Goal: Information Seeking & Learning: Learn about a topic

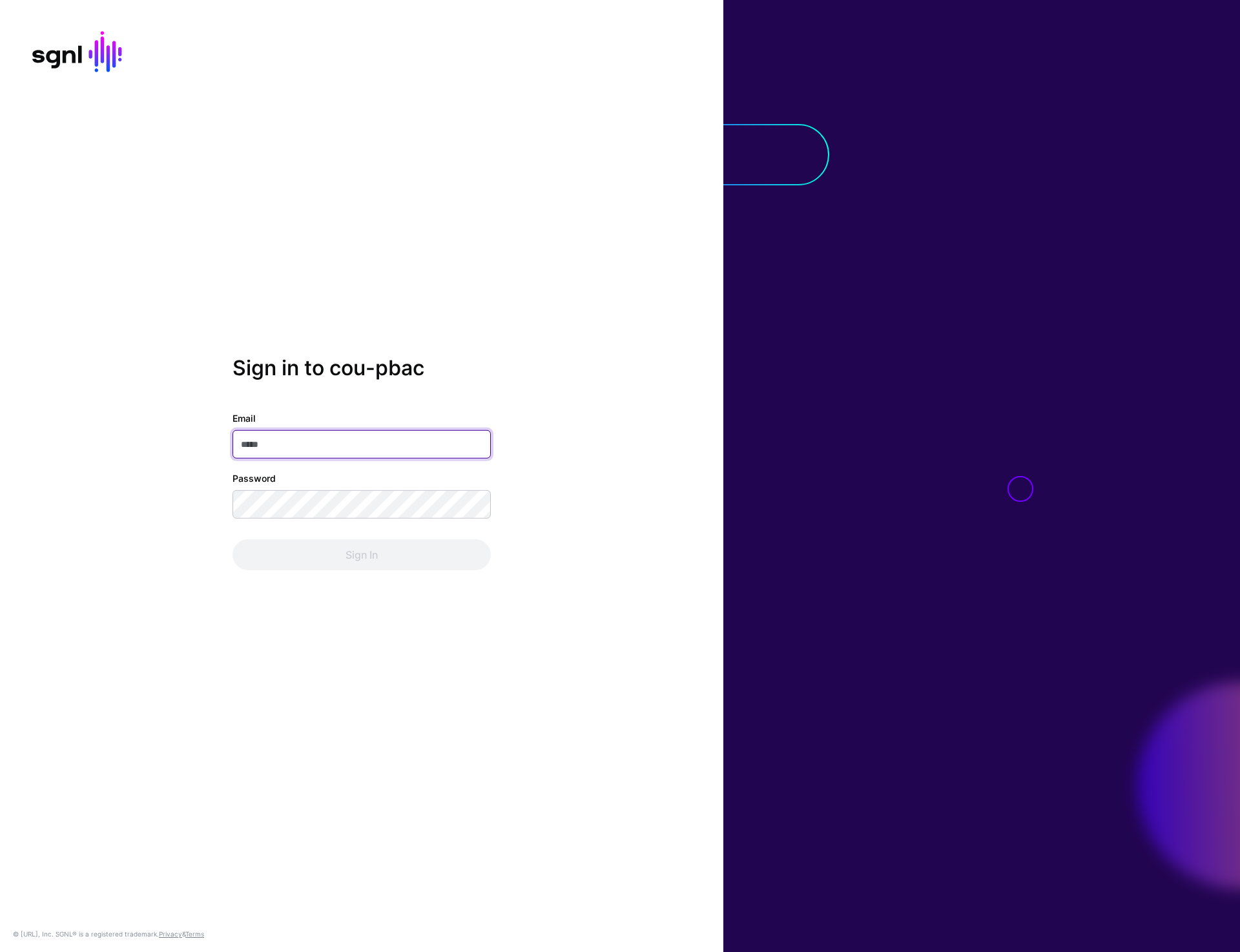
type input "**********"
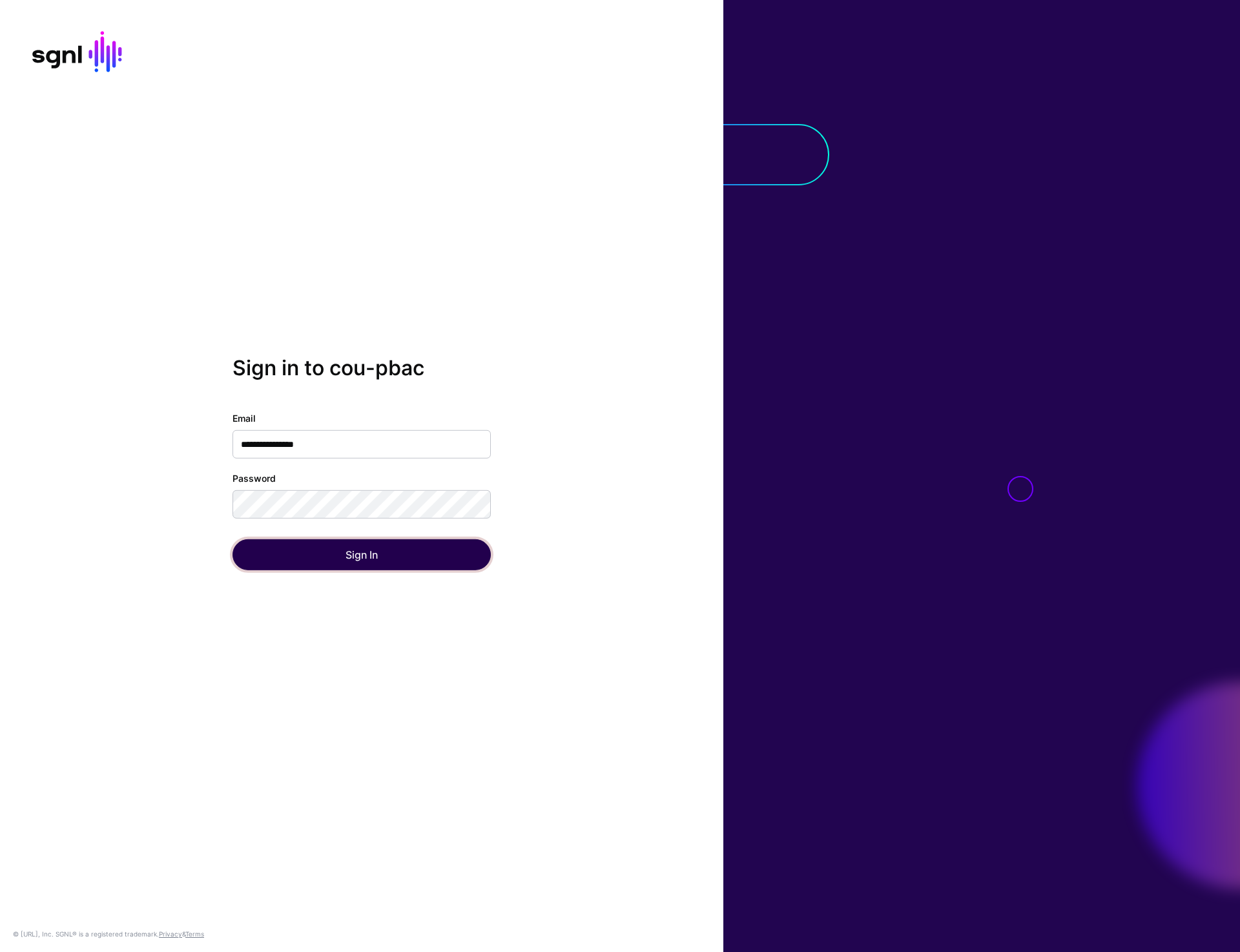
click at [364, 564] on button "Sign In" at bounding box center [362, 555] width 259 height 31
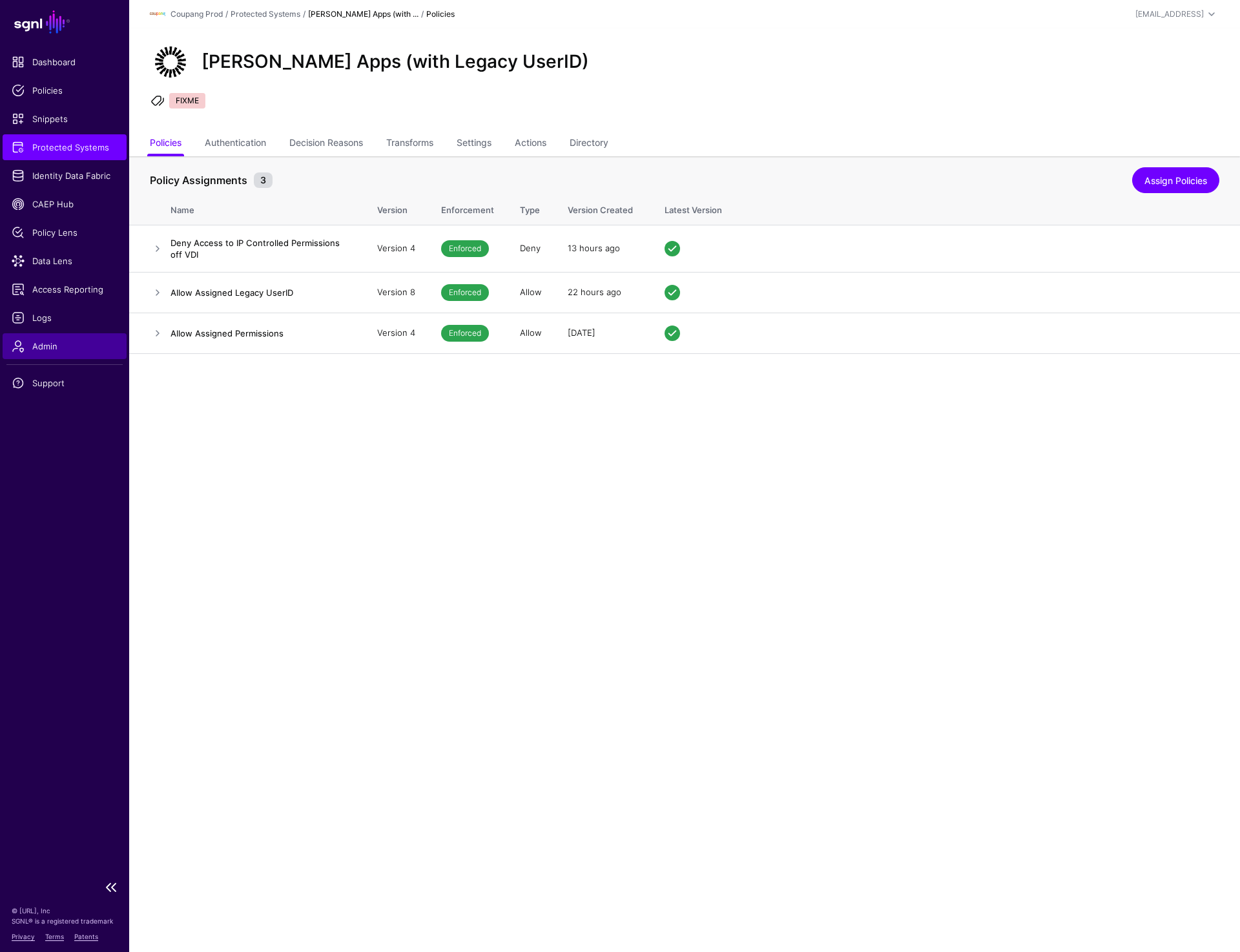
click at [26, 351] on span "Admin" at bounding box center [65, 346] width 106 height 13
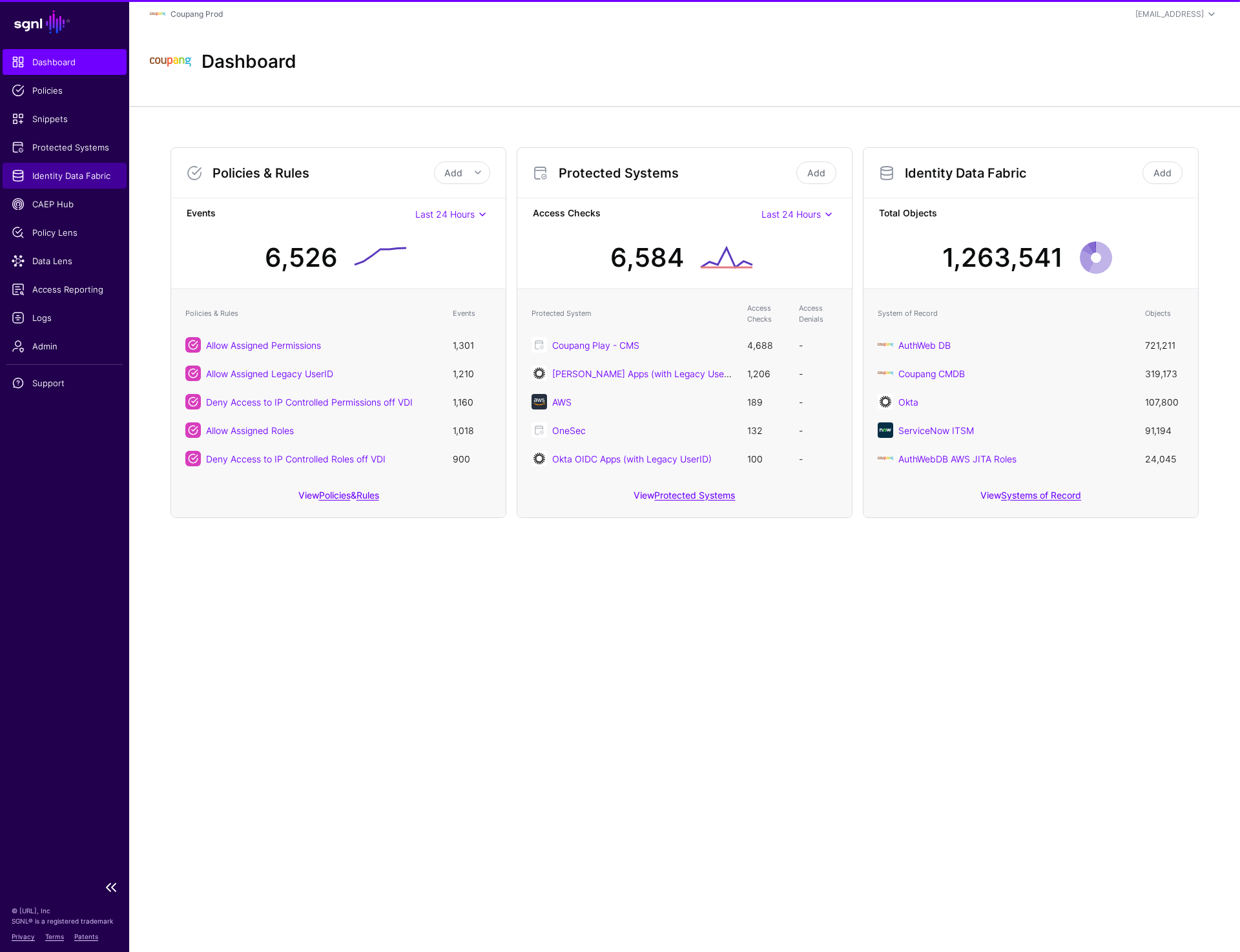
click at [81, 175] on span "Identity Data Fabric" at bounding box center [65, 176] width 106 height 13
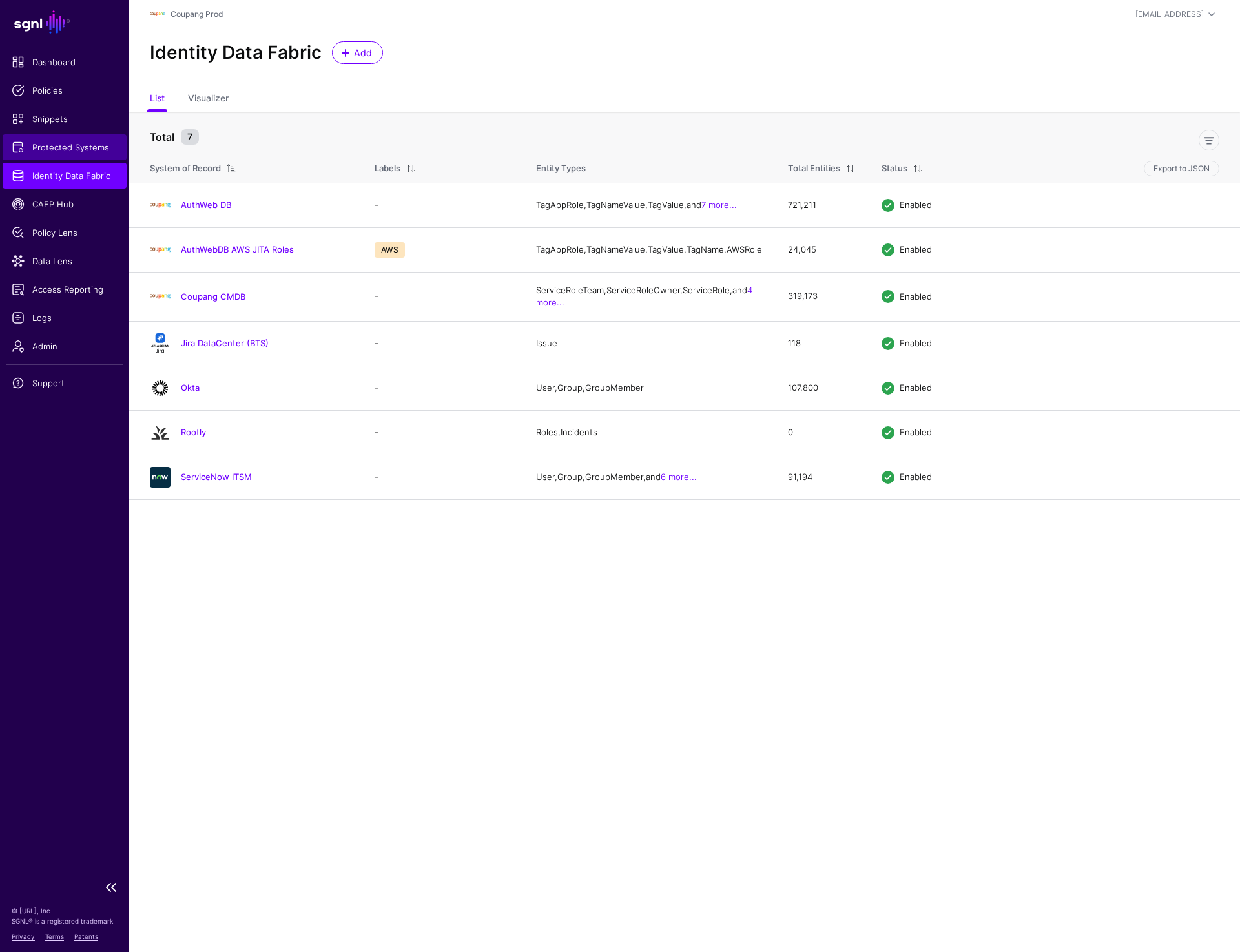
click at [71, 145] on span "Protected Systems" at bounding box center [65, 148] width 106 height 13
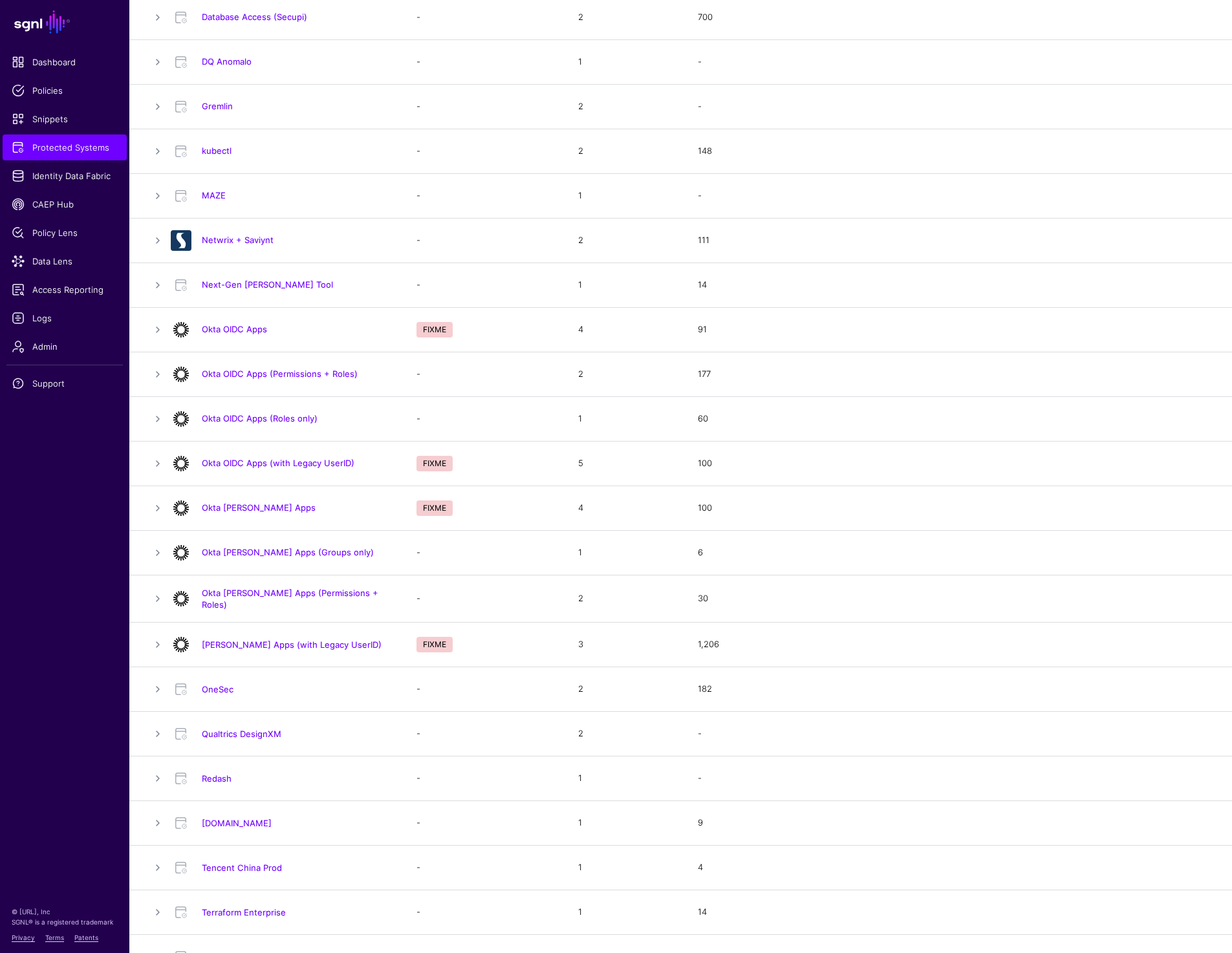
scroll to position [681, 0]
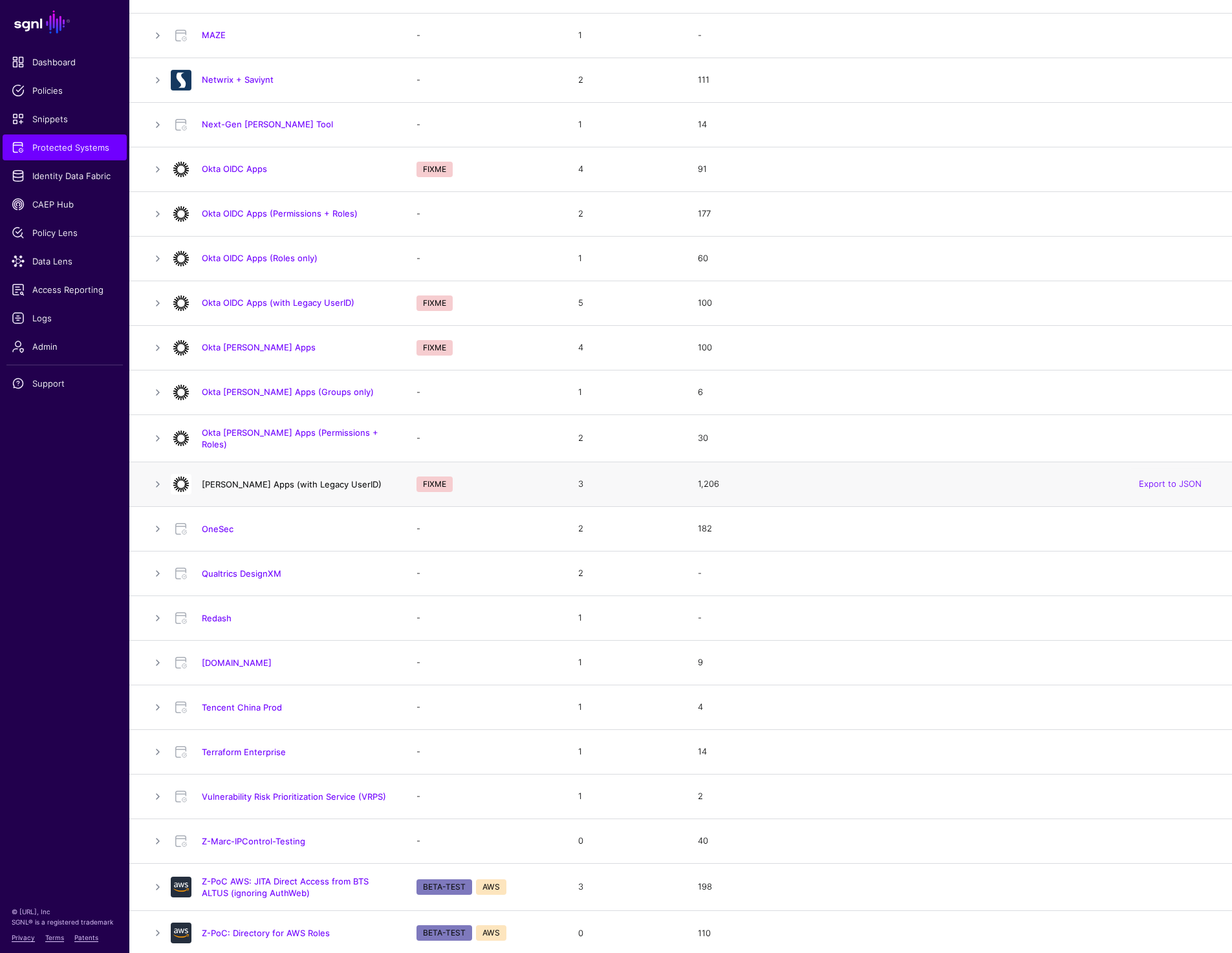
click at [282, 479] on link "Okta SAML Apps (with Legacy UserID)" at bounding box center [291, 483] width 180 height 10
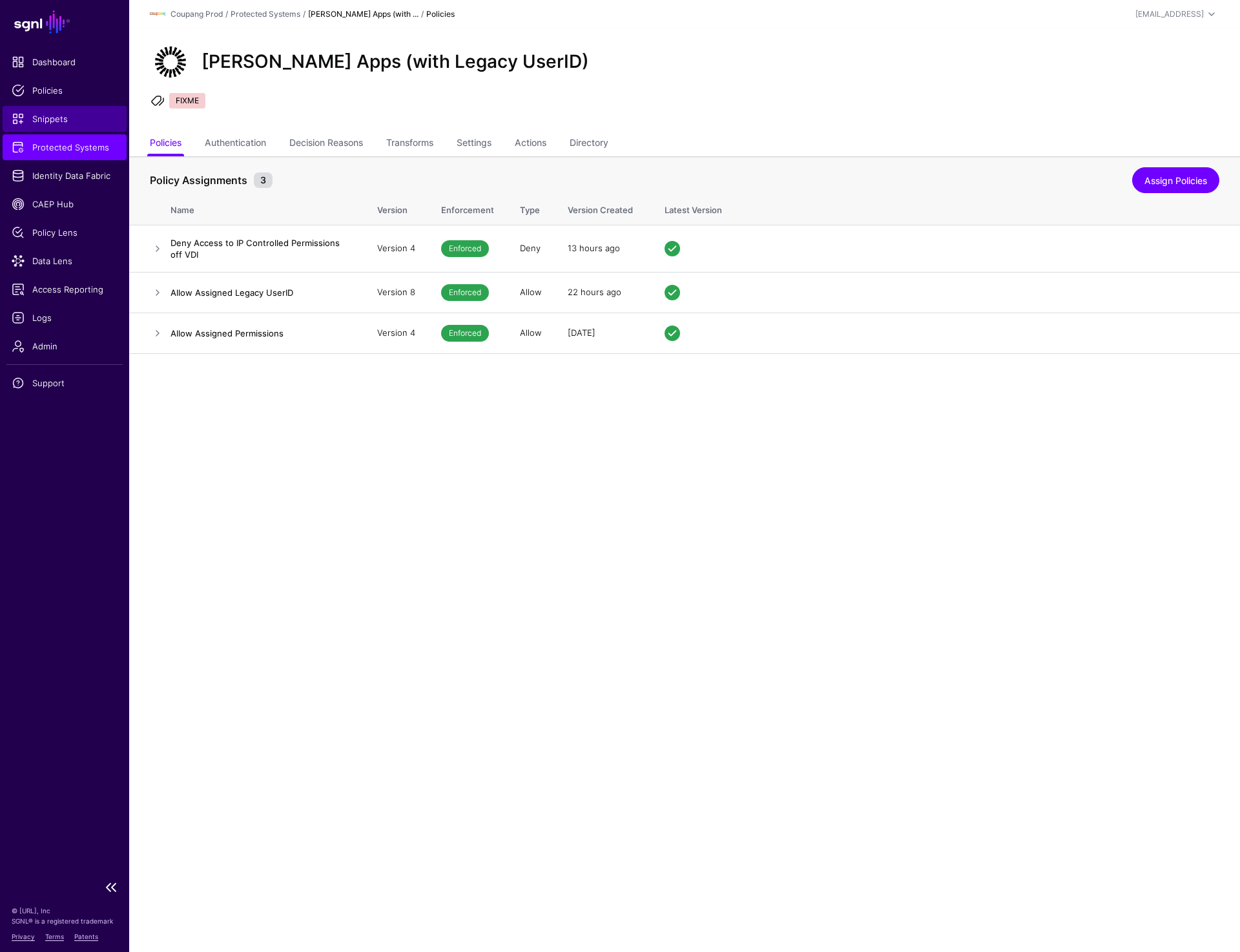
click at [54, 116] on span "Snippets" at bounding box center [65, 118] width 106 height 13
click at [66, 85] on span "Policies" at bounding box center [65, 90] width 106 height 13
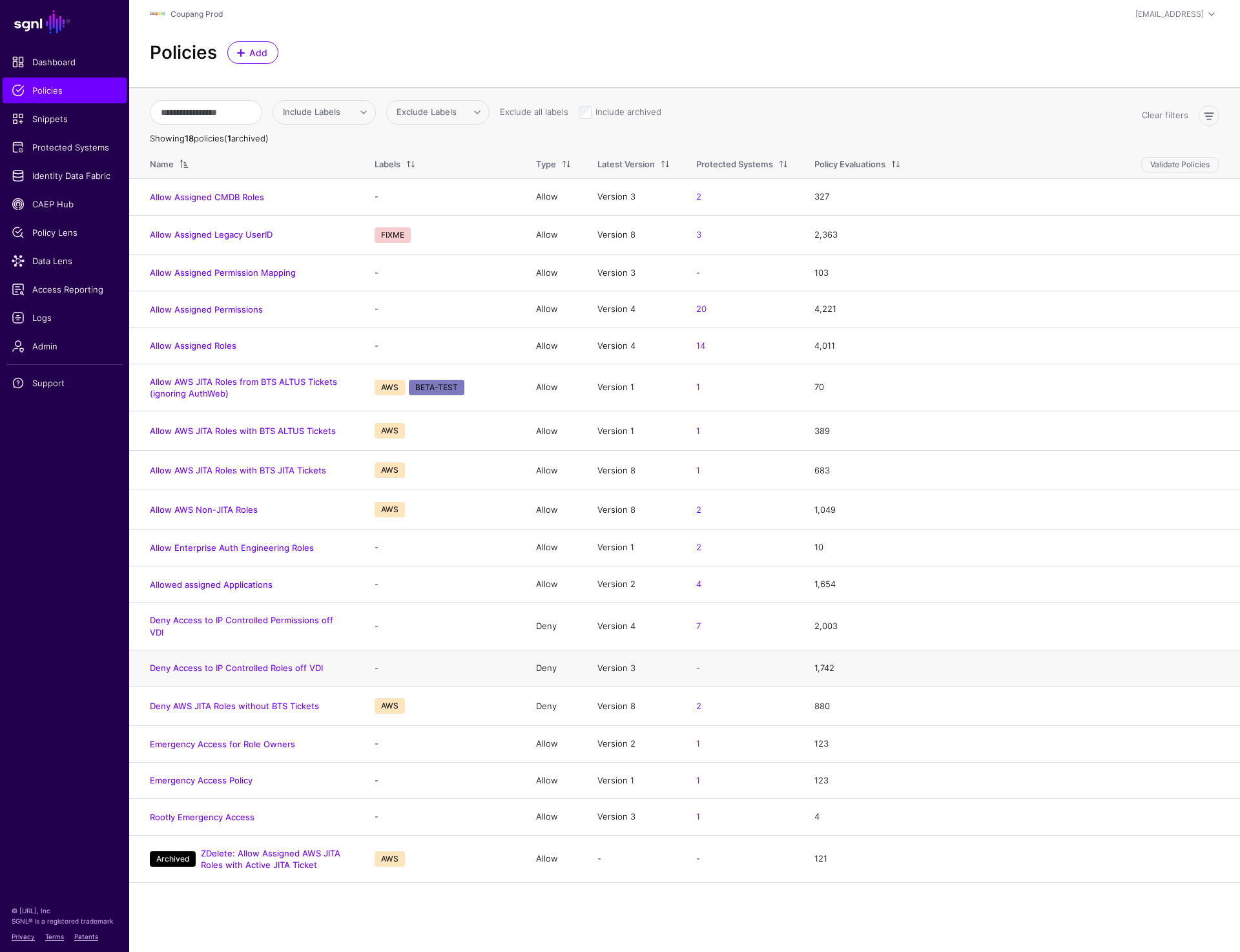
click at [243, 662] on h4 "Deny Access to IP Controlled Roles off VDI" at bounding box center [250, 668] width 199 height 12
click at [243, 663] on link "Deny Access to IP Controlled Roles off VDI" at bounding box center [237, 668] width 173 height 10
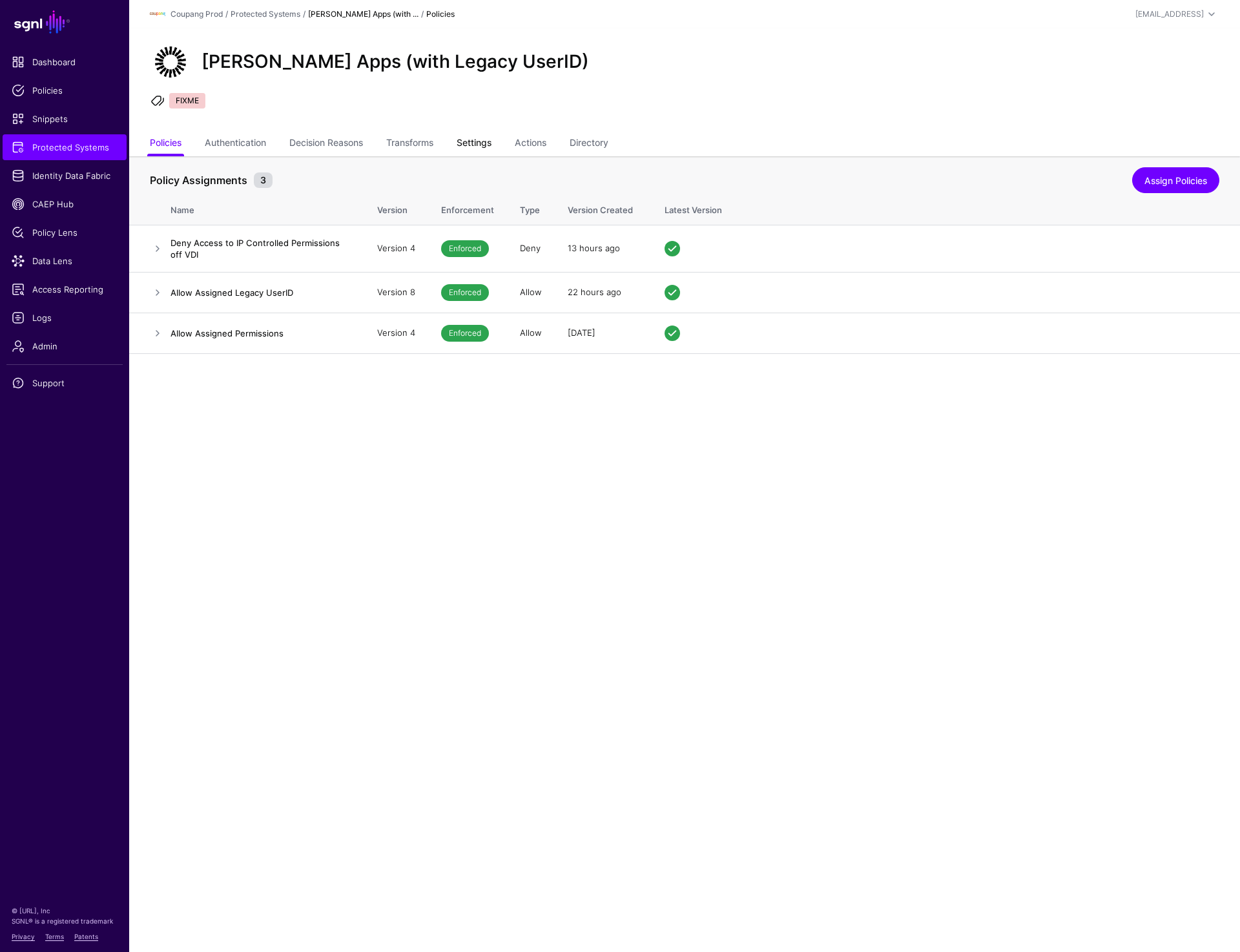
click at [474, 144] on link "Settings" at bounding box center [474, 144] width 35 height 25
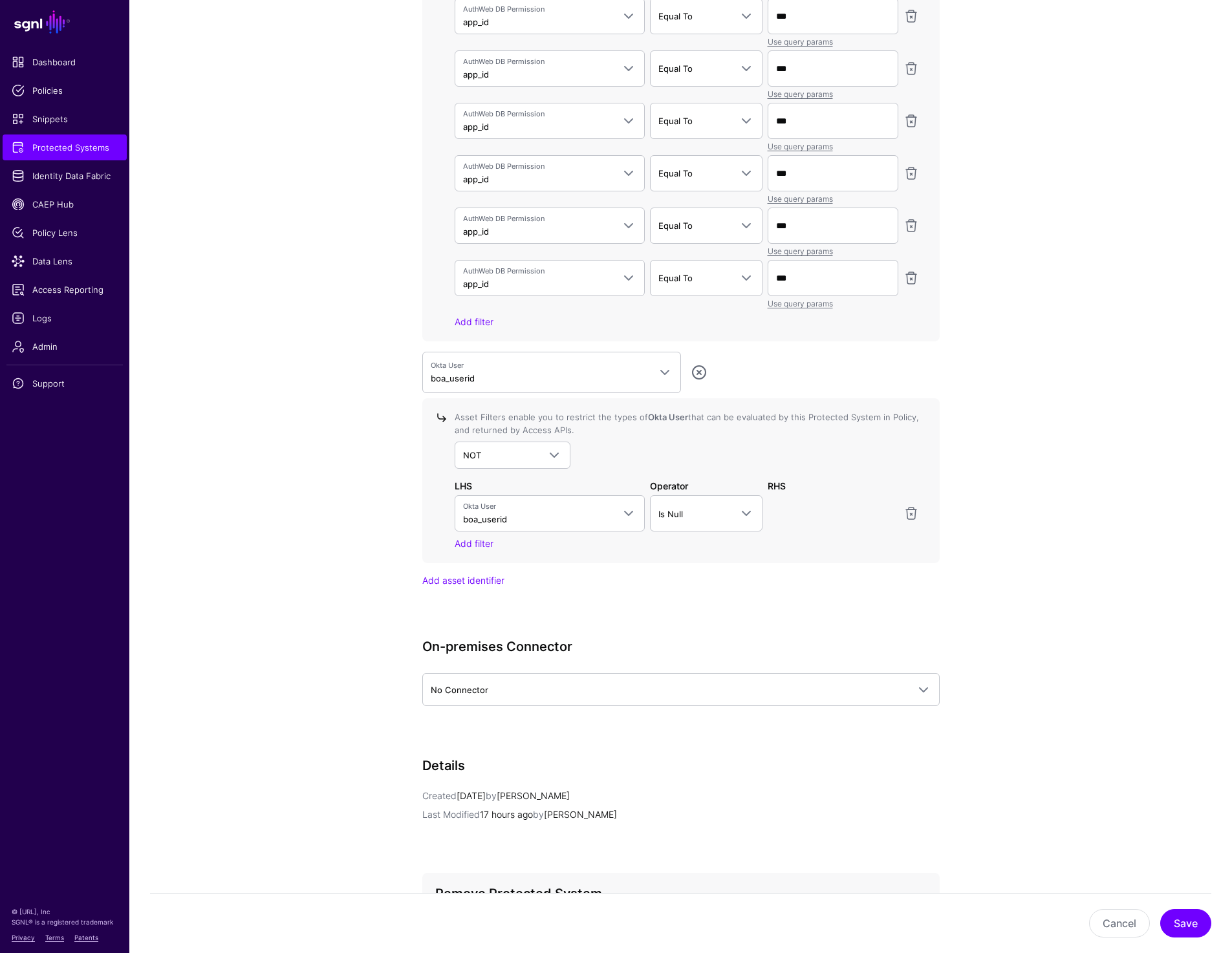
scroll to position [4310, 0]
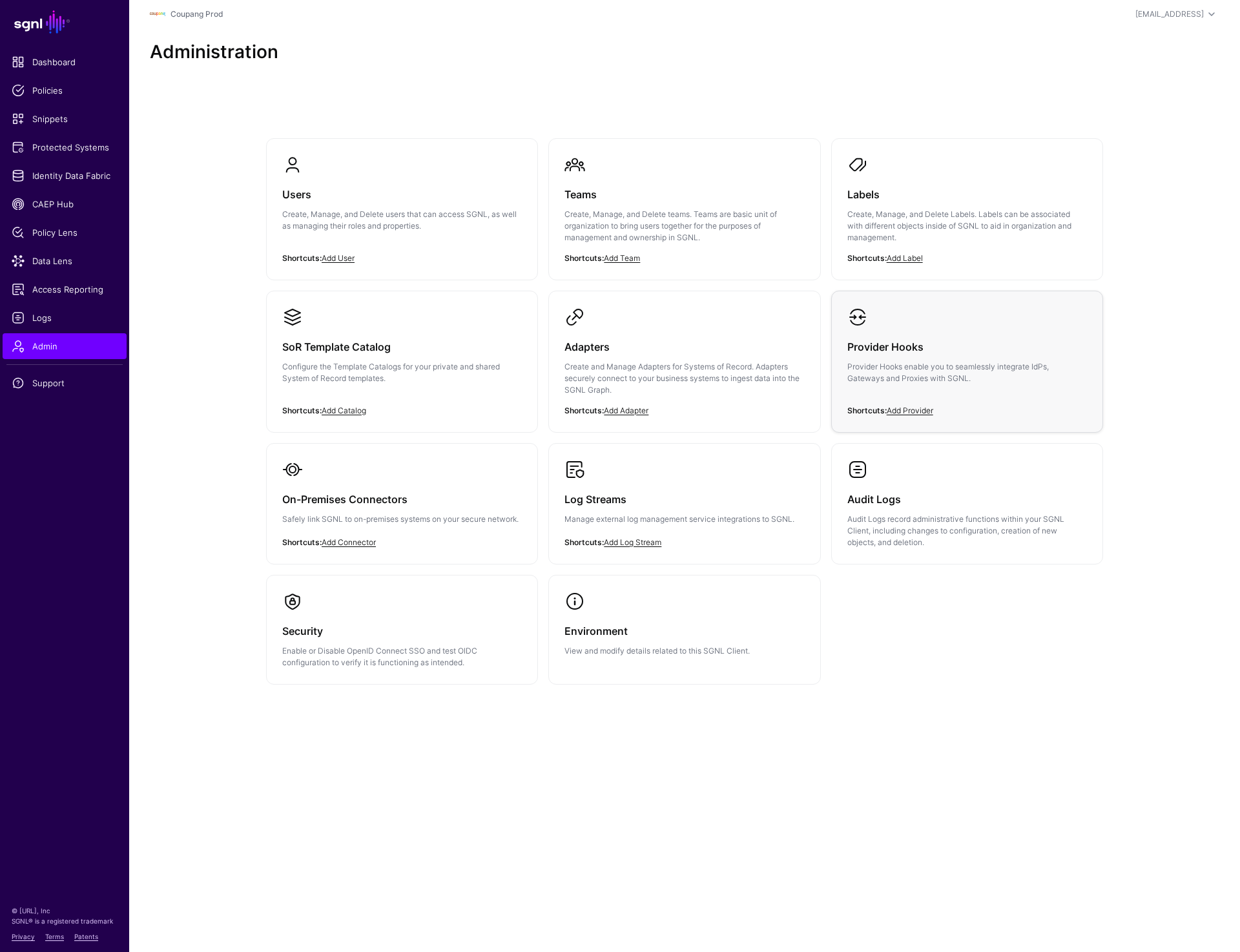
click at [960, 370] on p "Provider Hooks enable you to seamlessly integrate IdPs, Gateways and Proxies wi…" at bounding box center [967, 373] width 240 height 24
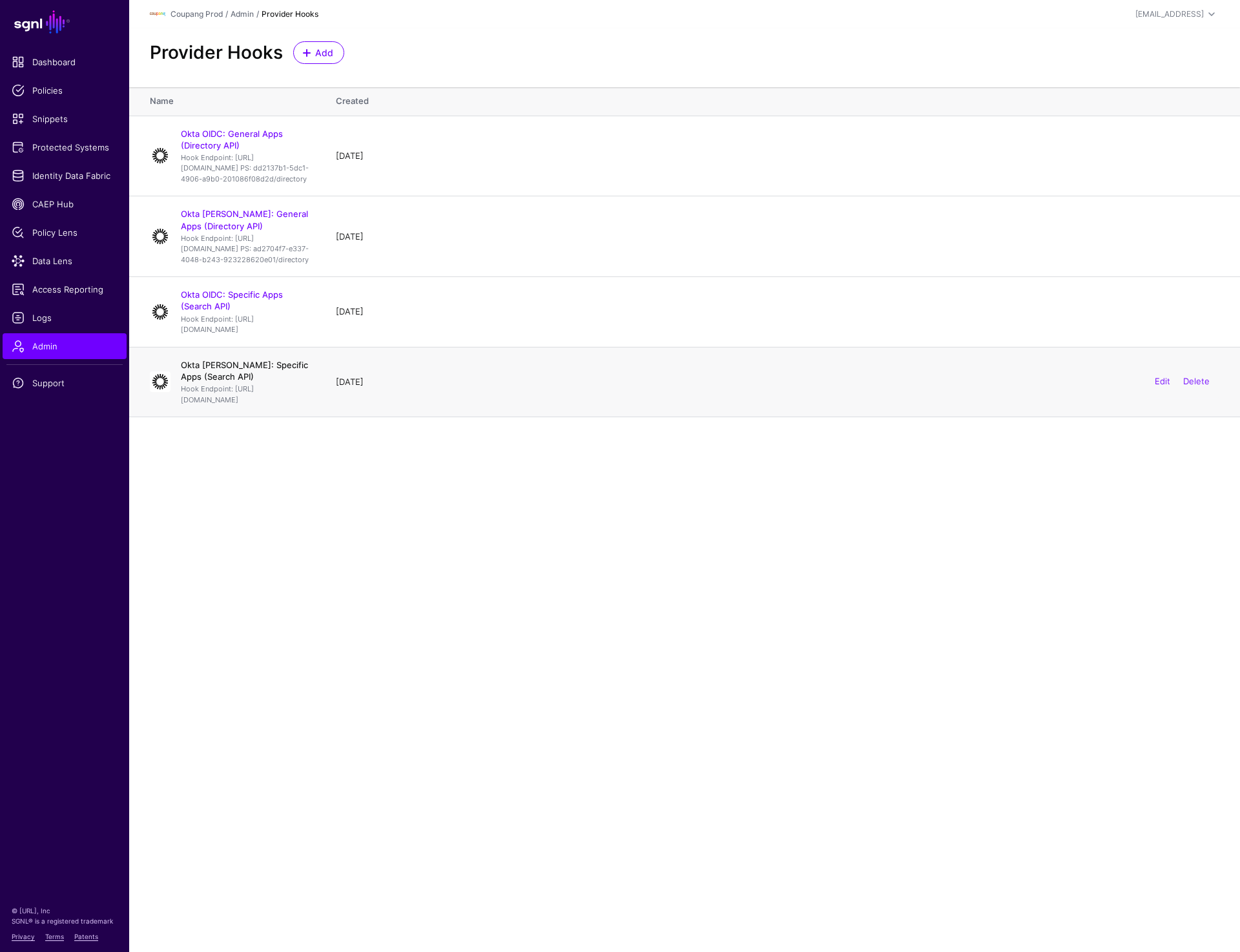
click at [237, 382] on link "Okta [PERSON_NAME]: Specific Apps (Search API)" at bounding box center [245, 371] width 128 height 22
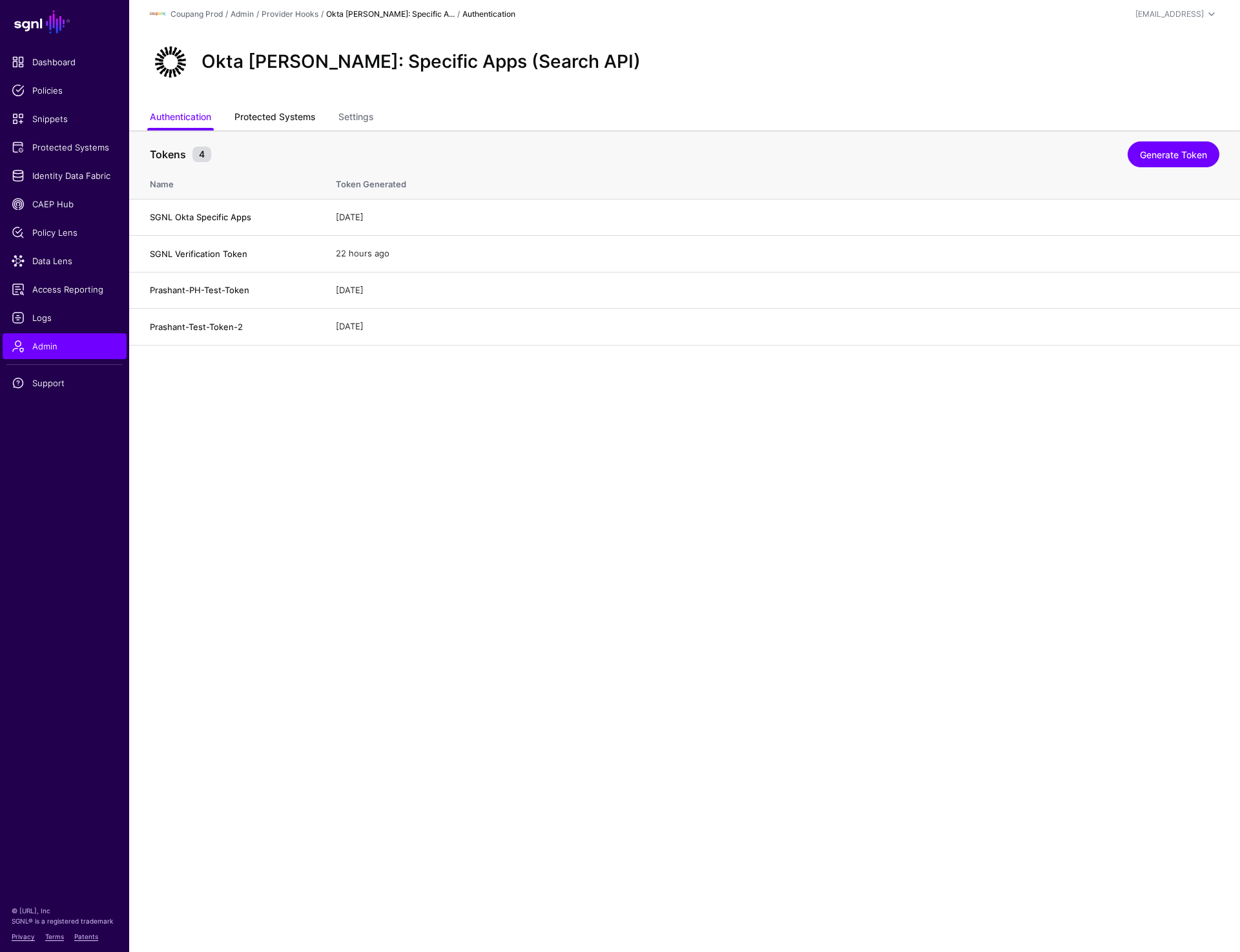
click at [271, 123] on link "Protected Systems" at bounding box center [274, 118] width 81 height 25
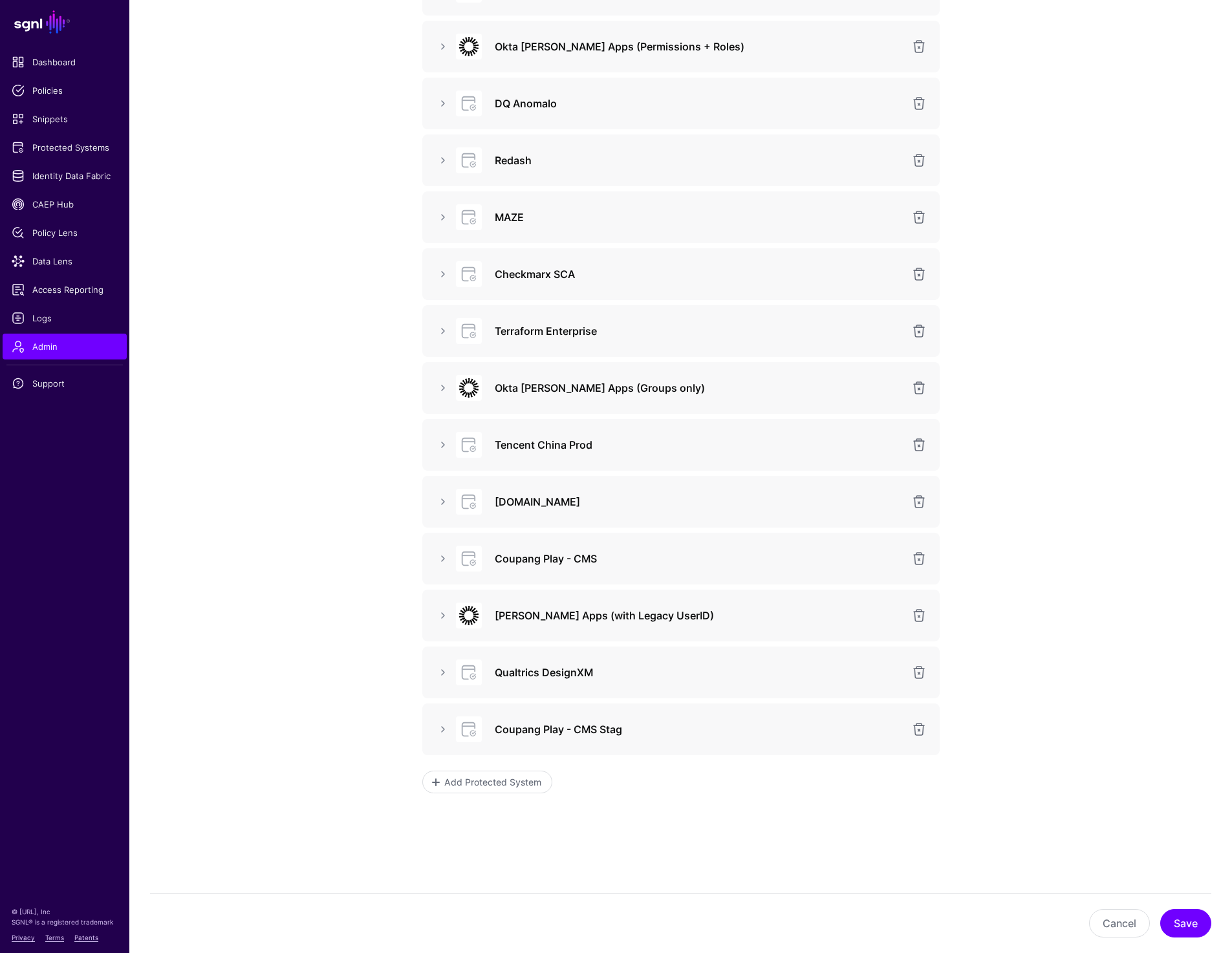
scroll to position [500, 0]
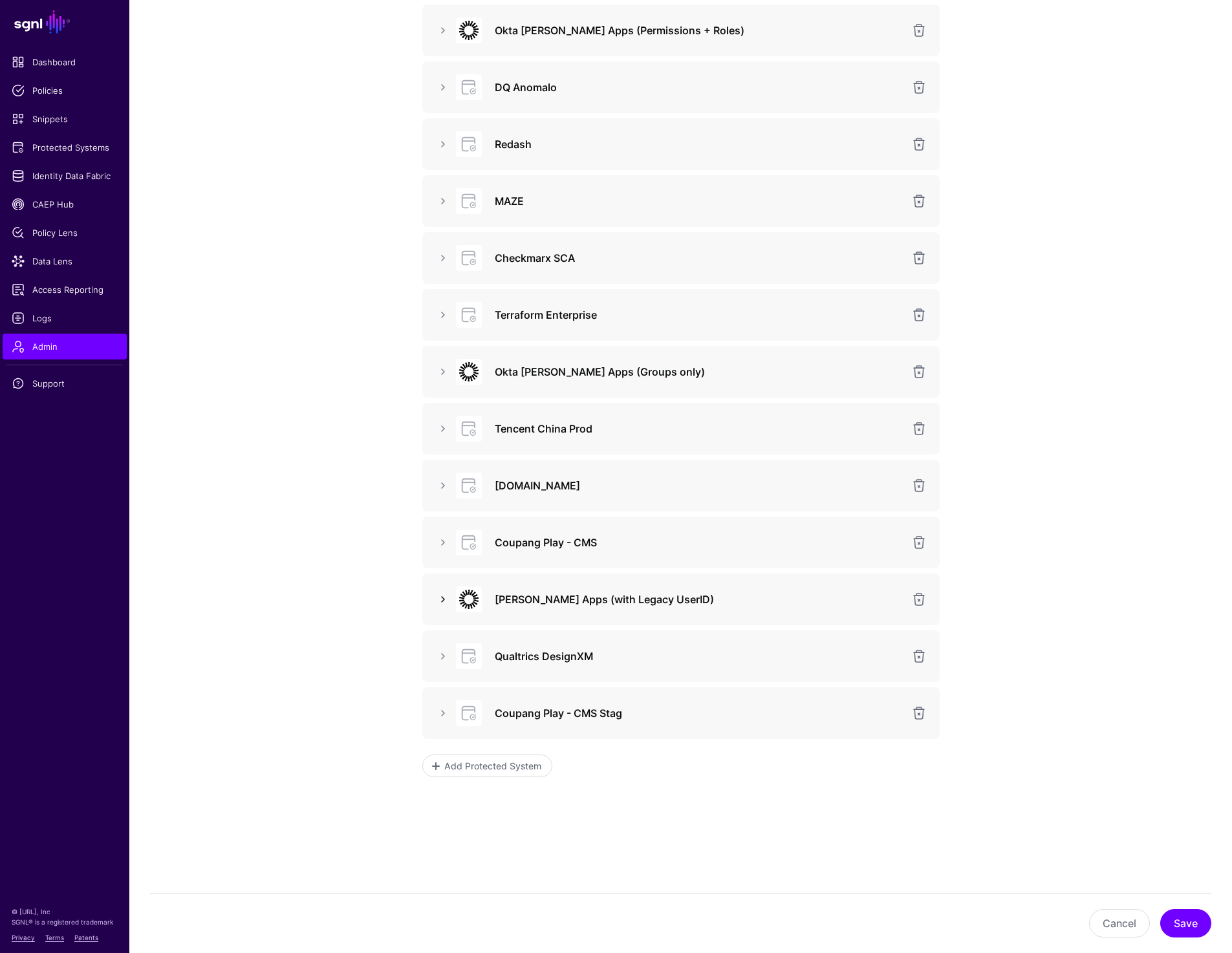
click at [439, 605] on link at bounding box center [442, 599] width 16 height 16
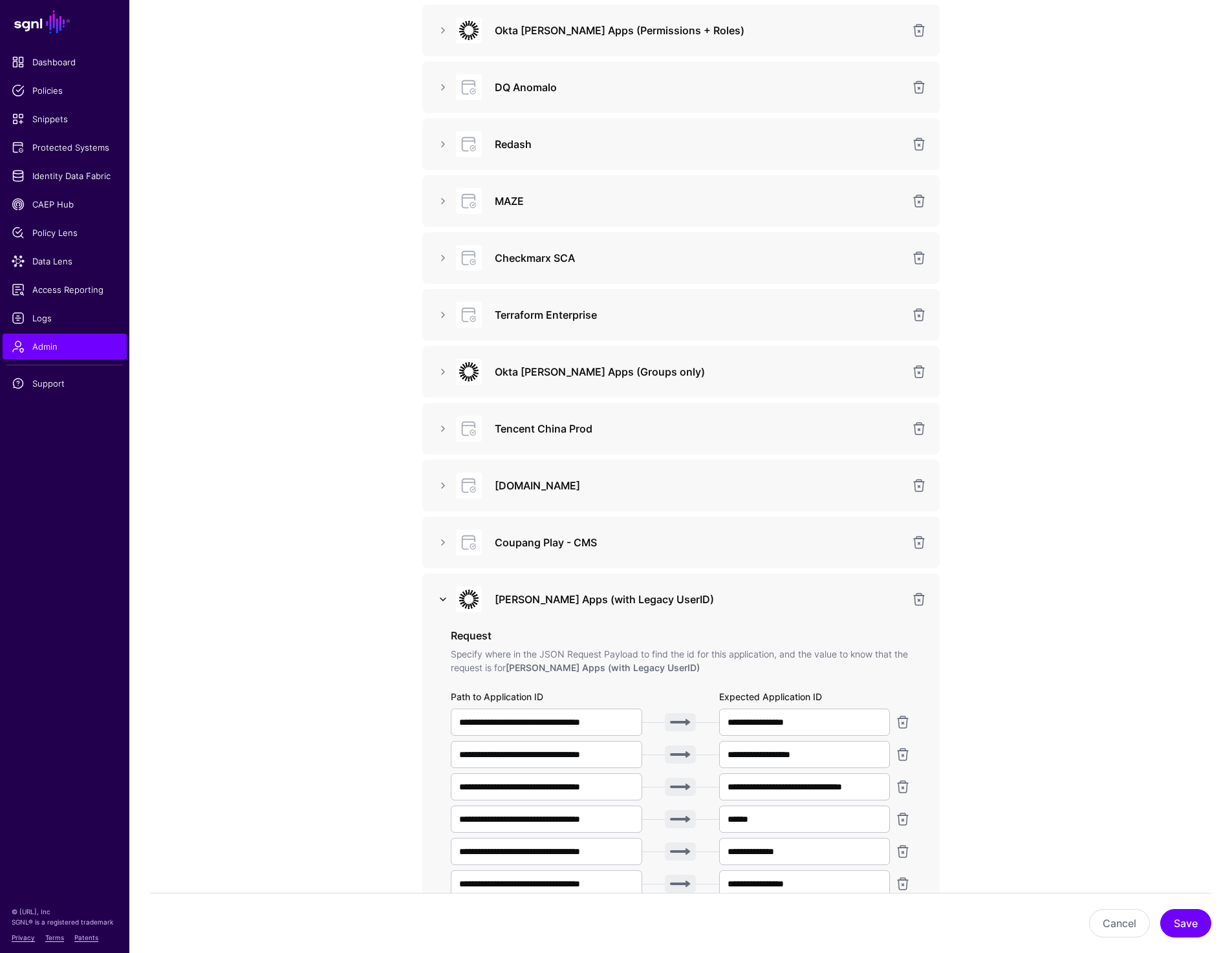
scroll to position [1424, 0]
